Goal: Task Accomplishment & Management: Use online tool/utility

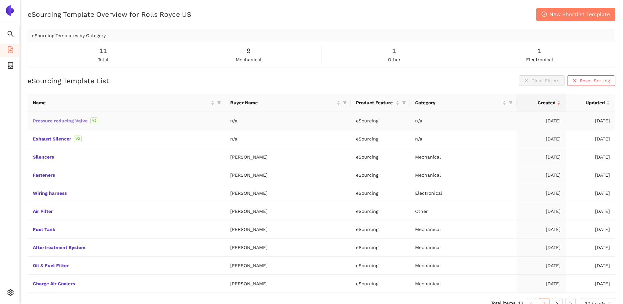
click at [0, 0] on link "Pressure reducing Valve" at bounding box center [0, 0] width 0 height 0
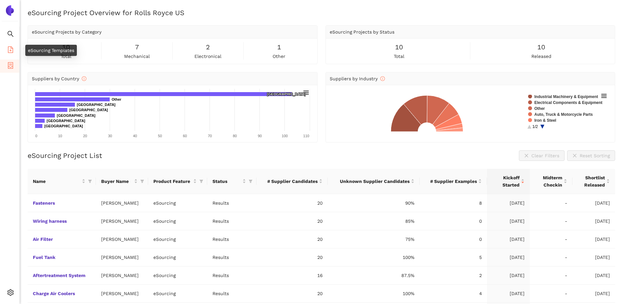
click at [10, 50] on icon "file-add" at bounding box center [10, 49] width 5 height 7
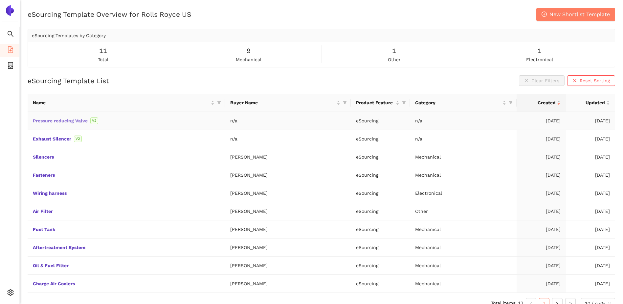
click at [0, 0] on link "Pressure reducing Valve" at bounding box center [0, 0] width 0 height 0
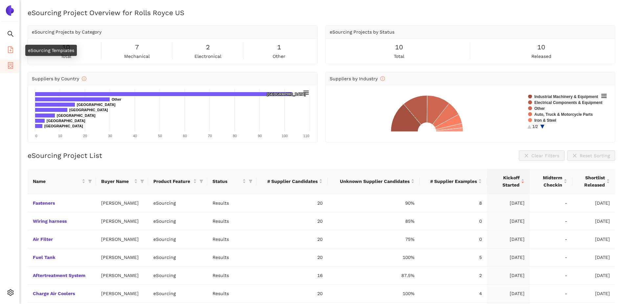
click at [9, 51] on icon "file-add" at bounding box center [10, 49] width 7 height 7
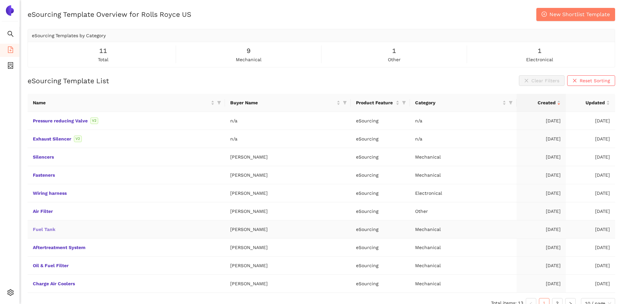
click at [0, 0] on link "Fuel Tank" at bounding box center [0, 0] width 0 height 0
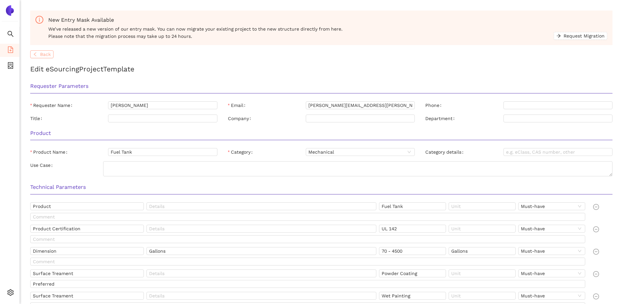
click at [37, 55] on icon "left" at bounding box center [35, 54] width 5 height 5
